Goal: Task Accomplishment & Management: Manage account settings

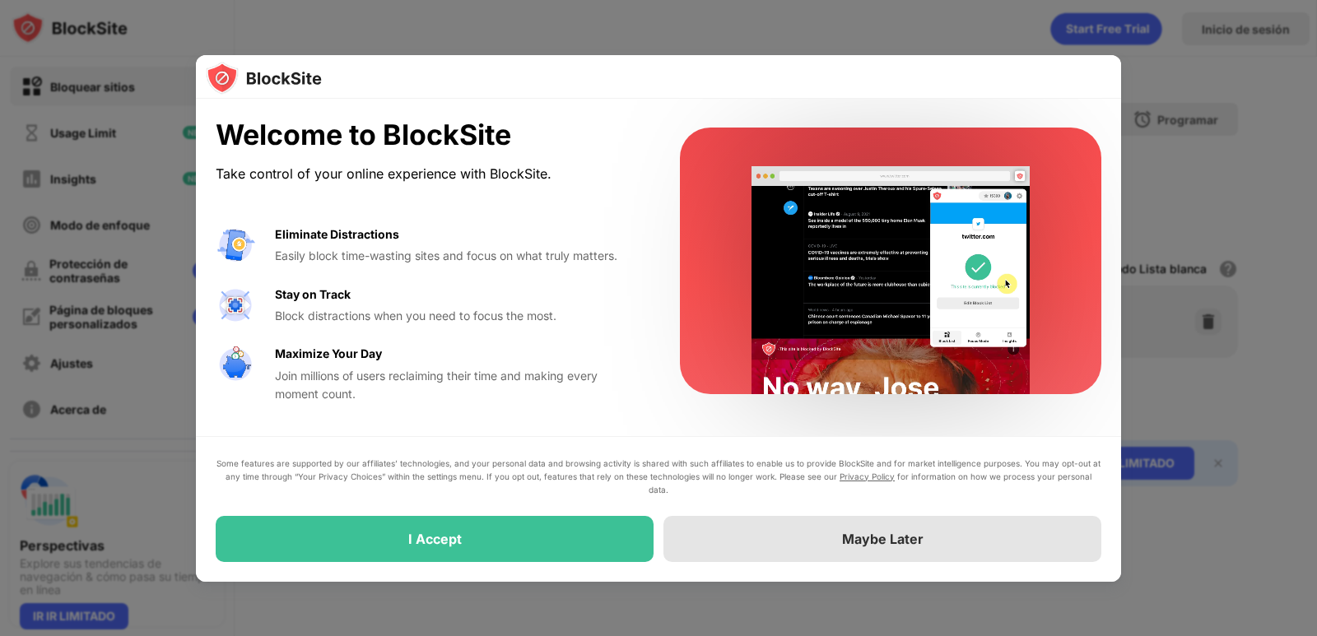
click at [762, 541] on div "Maybe Later" at bounding box center [882, 539] width 438 height 46
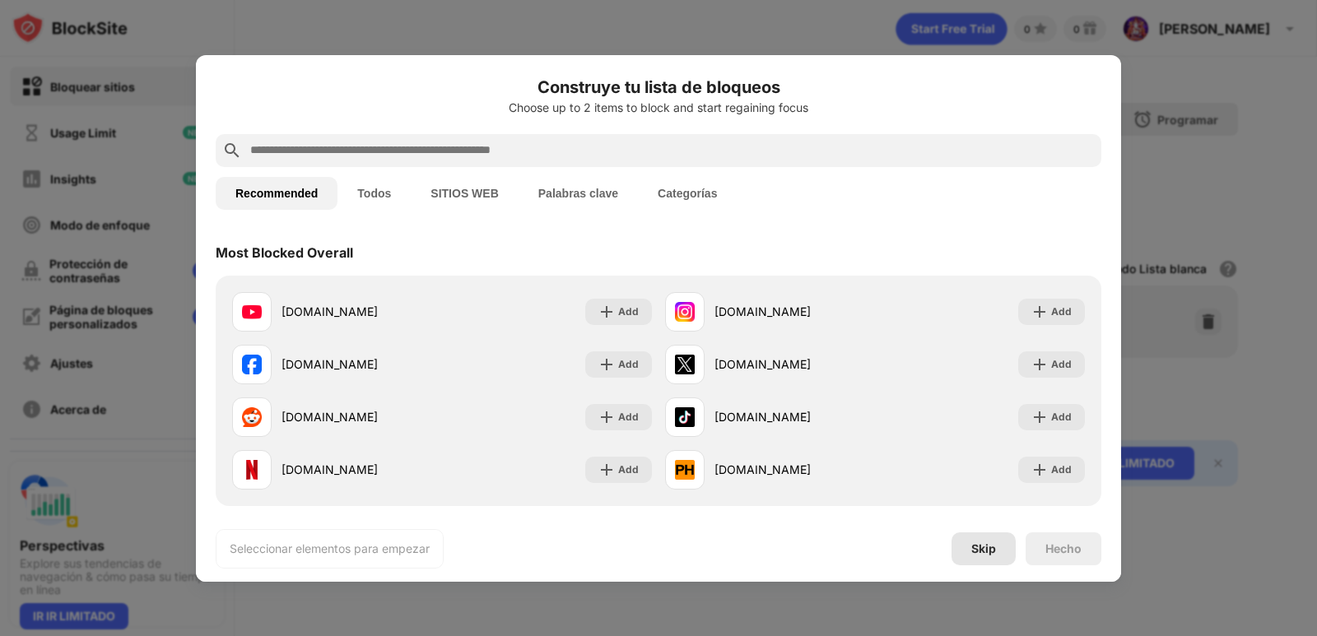
click at [983, 548] on div "Skip" at bounding box center [983, 548] width 25 height 13
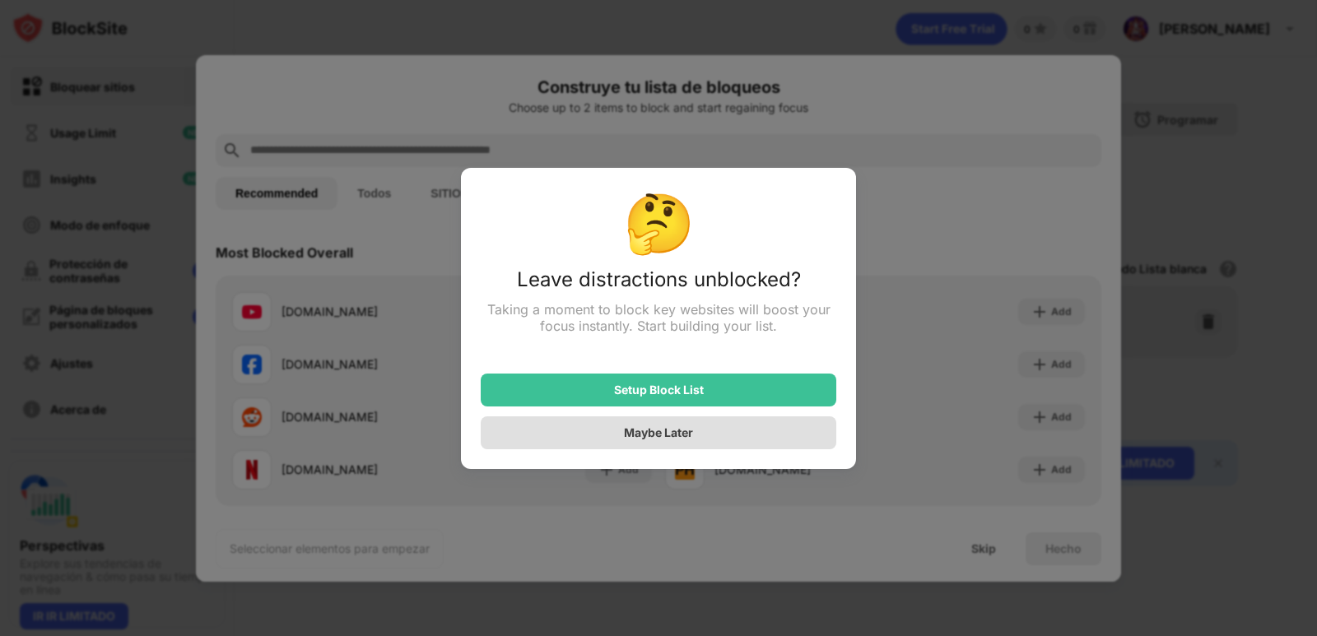
click at [657, 439] on div "Maybe Later" at bounding box center [658, 432] width 69 height 14
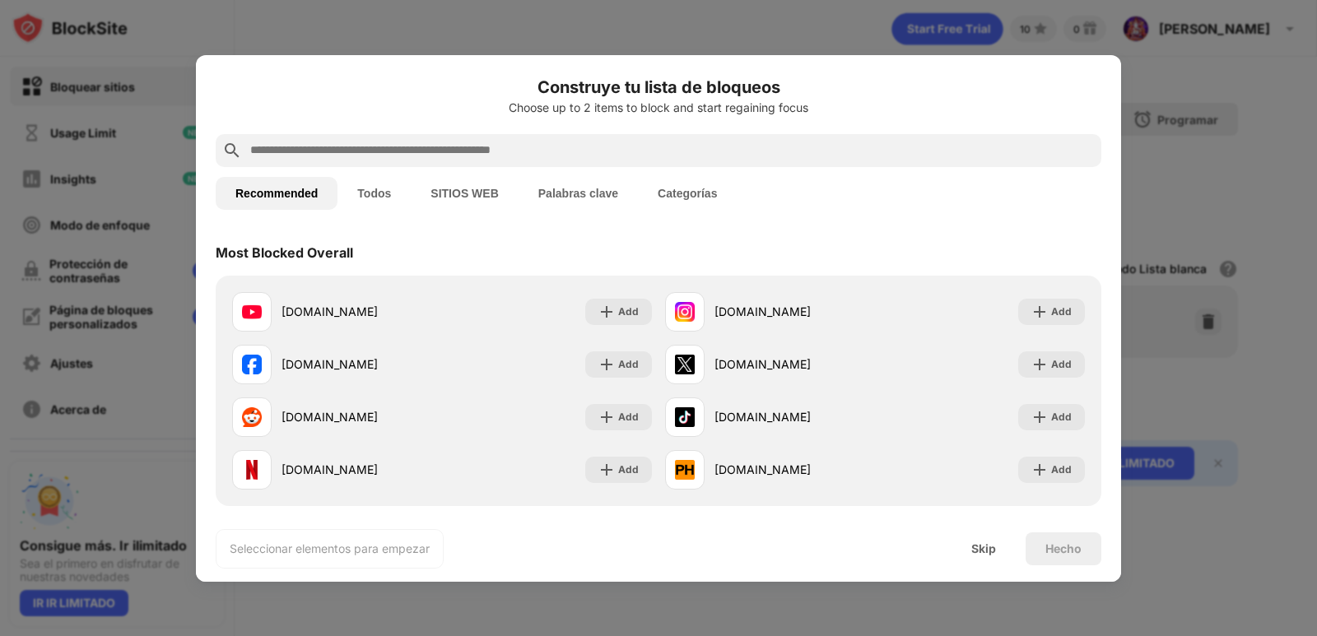
click at [456, 193] on button "SITIOS WEB" at bounding box center [464, 193] width 107 height 33
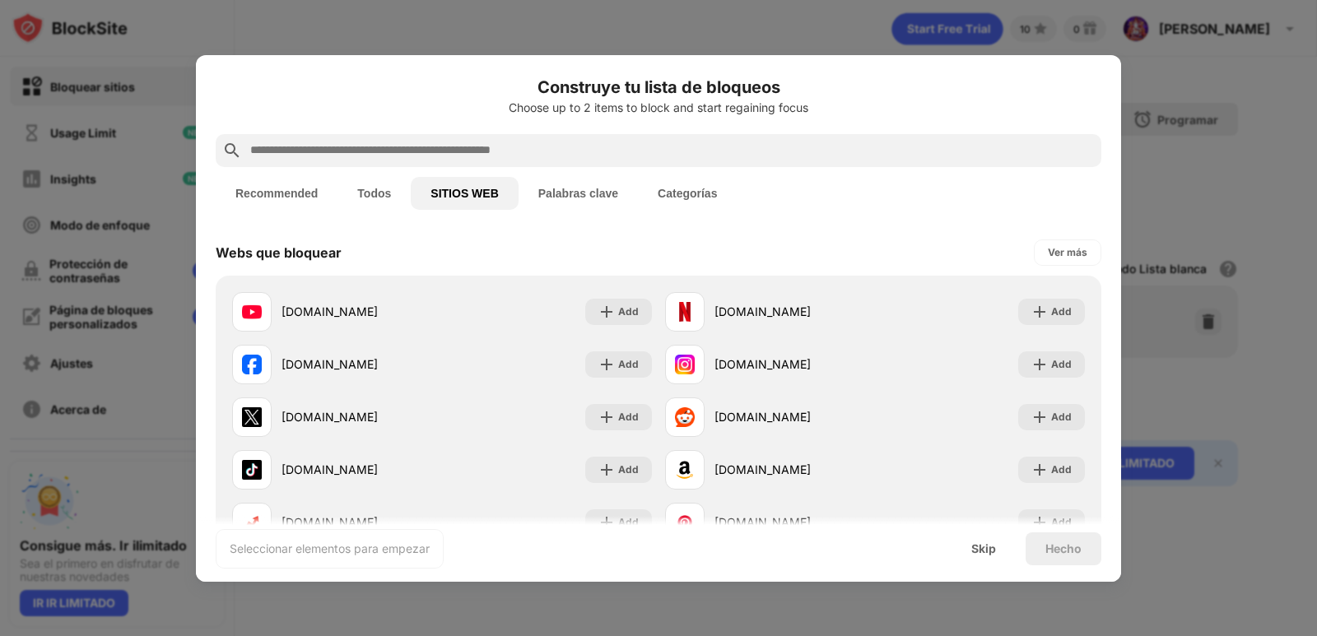
click at [388, 191] on button "Todos" at bounding box center [373, 193] width 73 height 33
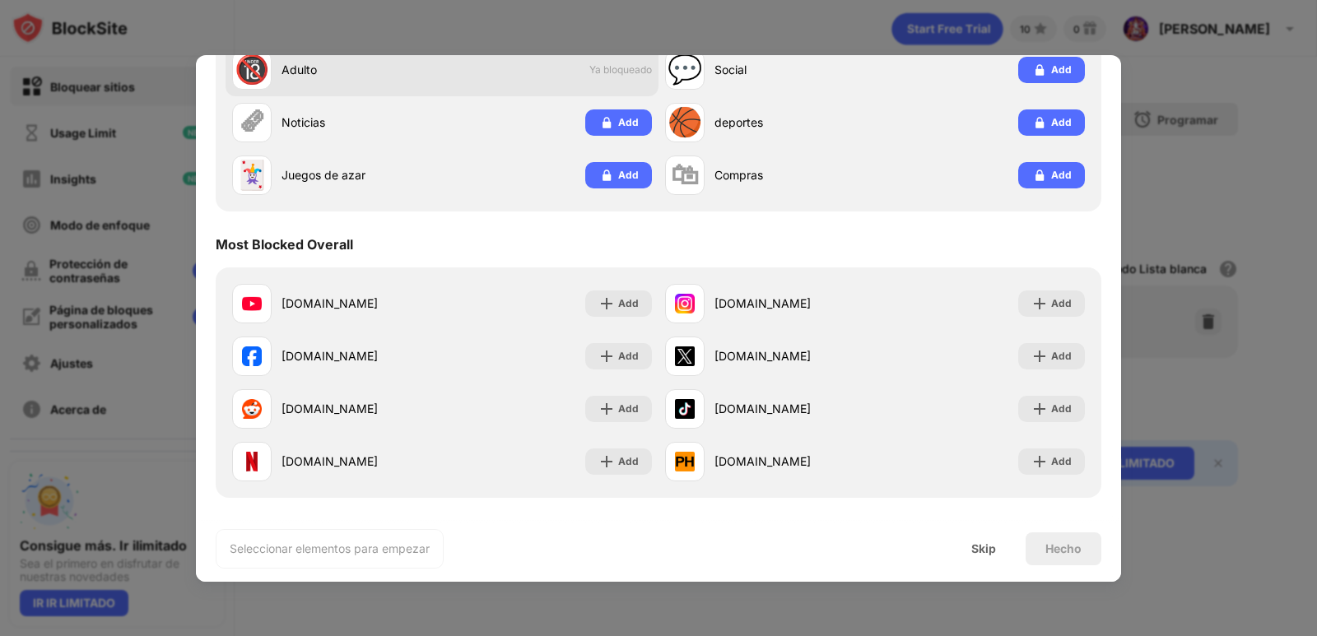
scroll to position [247, 0]
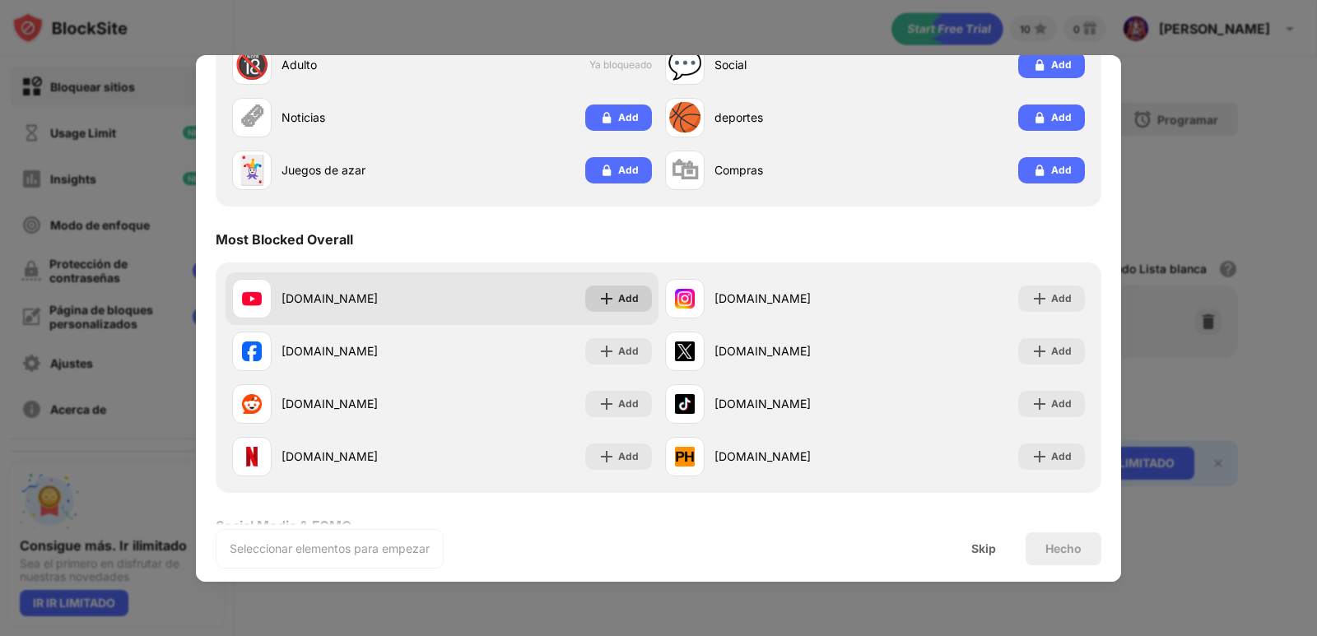
click at [618, 298] on div "Add" at bounding box center [628, 298] width 21 height 16
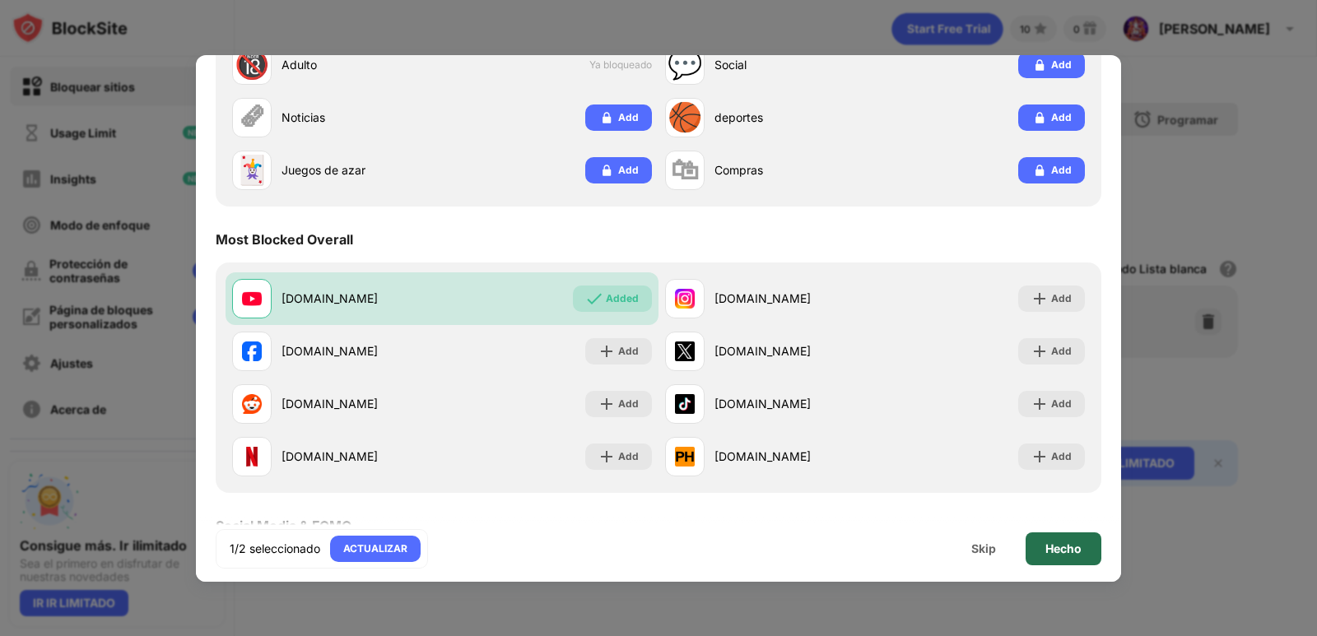
click at [1045, 545] on div "Hecho" at bounding box center [1063, 548] width 36 height 13
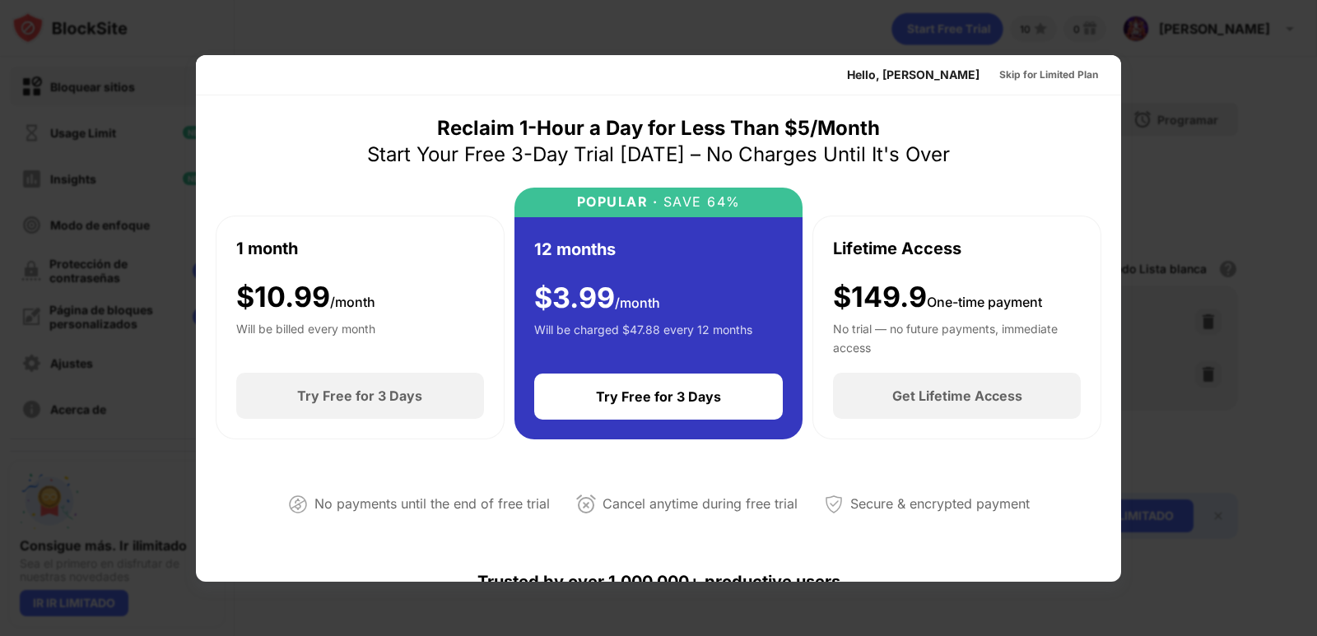
click at [1199, 71] on div at bounding box center [658, 318] width 1317 height 636
